Goal: Use online tool/utility: Utilize a website feature to perform a specific function

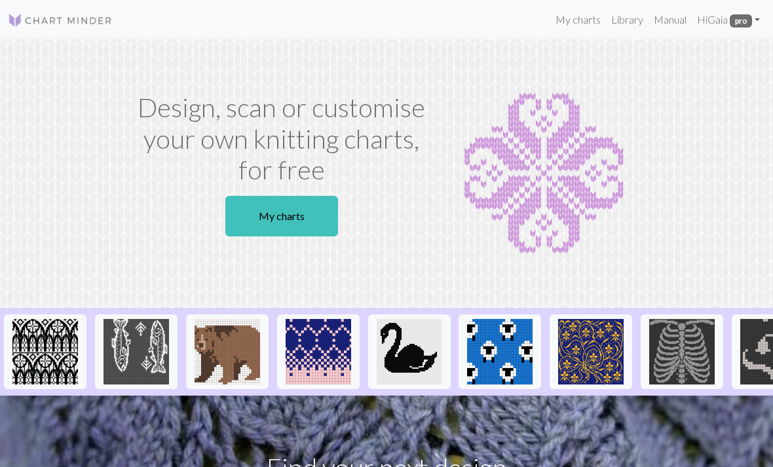
click at [581, 23] on link "My charts" at bounding box center [578, 20] width 56 height 26
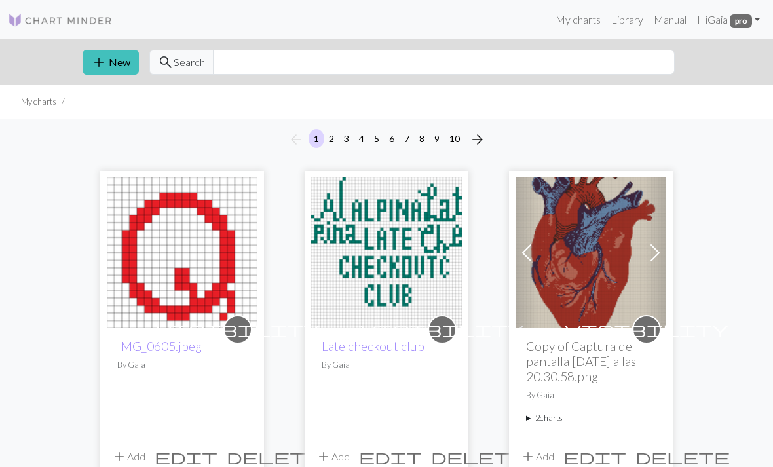
click at [118, 69] on button "add New" at bounding box center [110, 62] width 56 height 25
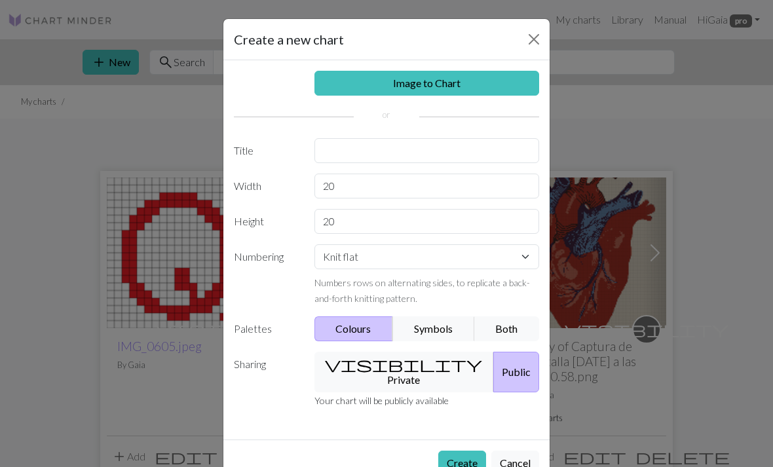
click at [474, 84] on link "Image to Chart" at bounding box center [426, 83] width 225 height 25
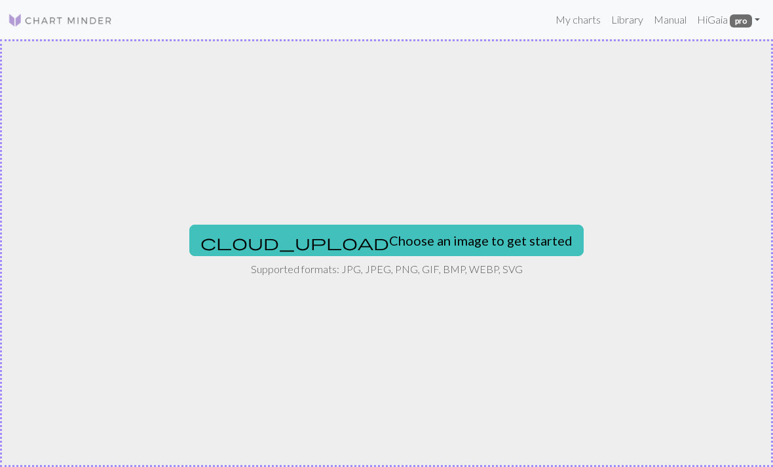
click at [440, 228] on button "cloud_upload Choose an image to get started" at bounding box center [386, 240] width 394 height 31
click at [452, 255] on button "cloud_upload Choose an image to get started" at bounding box center [386, 240] width 394 height 31
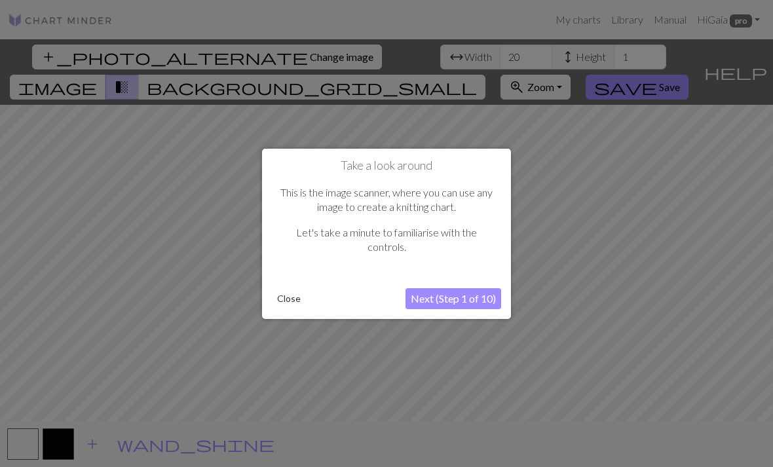
click at [298, 297] on button "Close" at bounding box center [289, 299] width 34 height 20
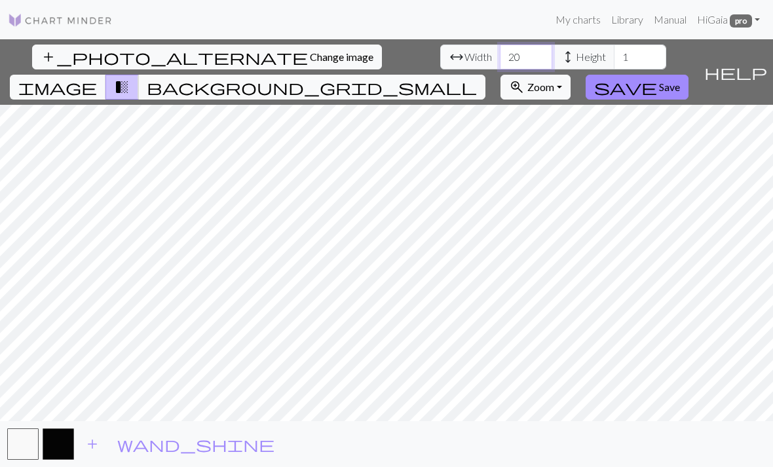
click at [500, 55] on input "20" at bounding box center [526, 57] width 52 height 25
type input "2"
type input "100"
click at [613, 61] on input "1" at bounding box center [639, 57] width 52 height 25
type input "100"
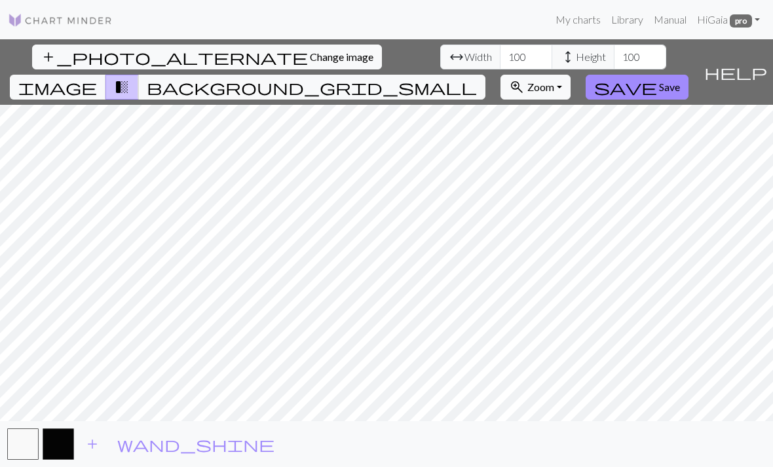
click at [477, 78] on span "background_grid_small" at bounding box center [312, 87] width 330 height 18
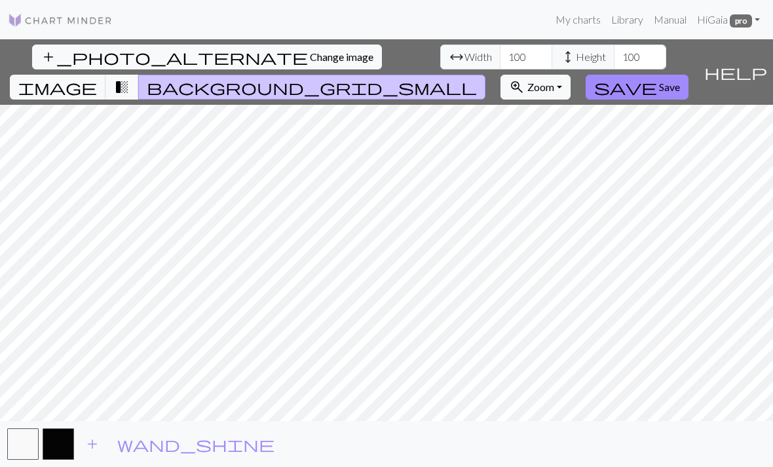
click at [97, 78] on span "image" at bounding box center [57, 87] width 79 height 18
